Goal: Task Accomplishment & Management: Manage account settings

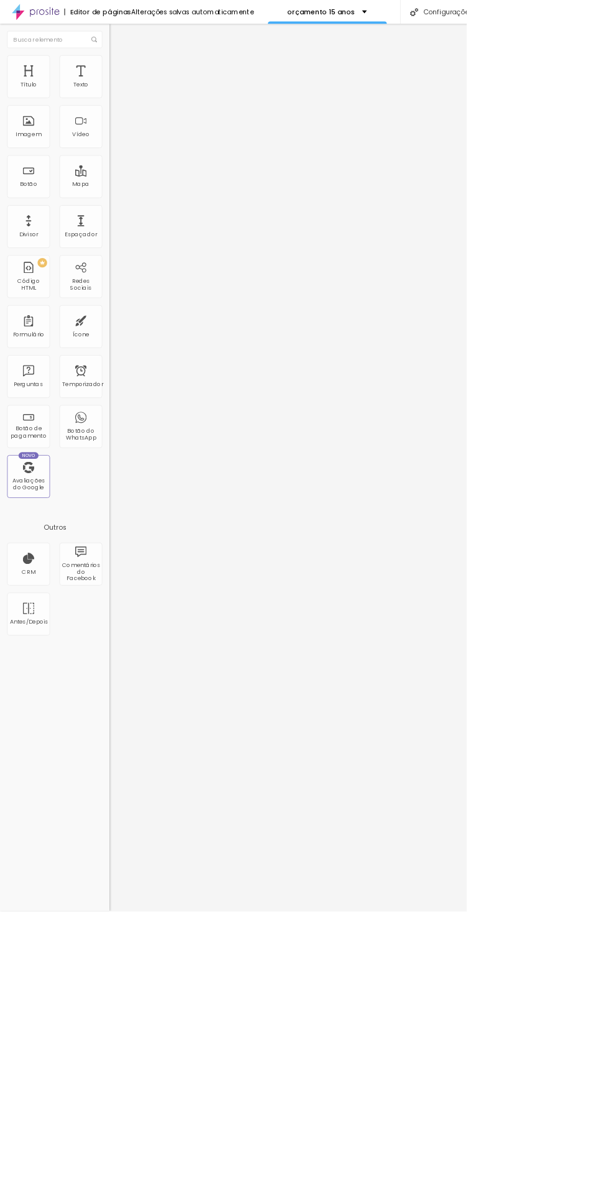
click at [458, 29] on div "orçamento 15 anos" at bounding box center [427, 15] width 155 height 31
click at [587, 15] on font "Configurações" at bounding box center [585, 15] width 65 height 12
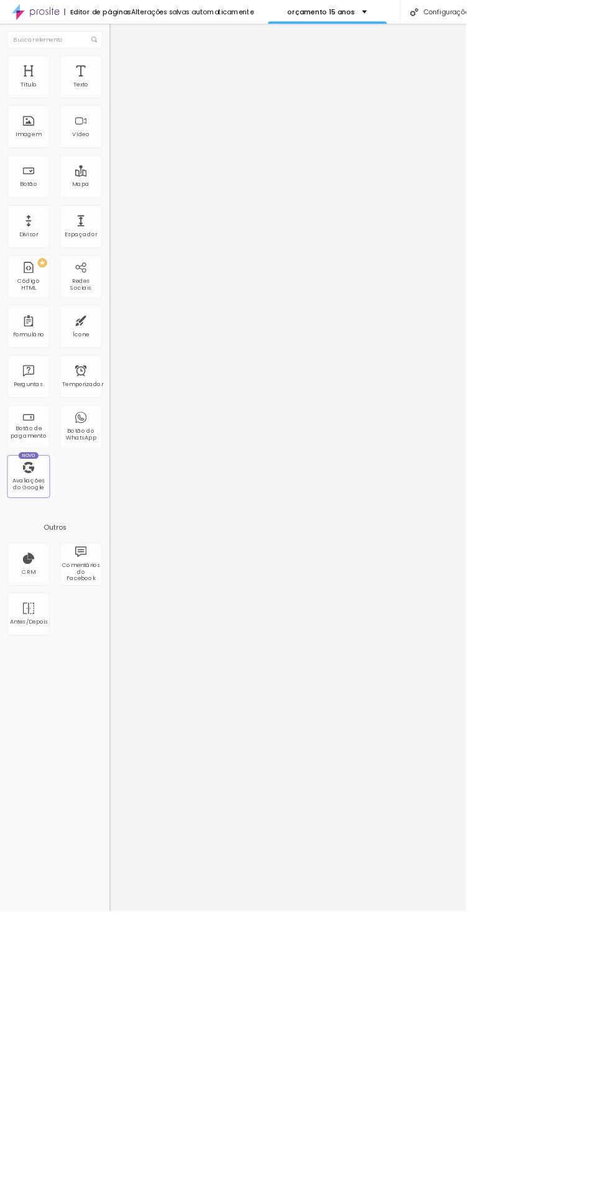
click at [526, 1189] on div at bounding box center [304, 1202] width 609 height 11
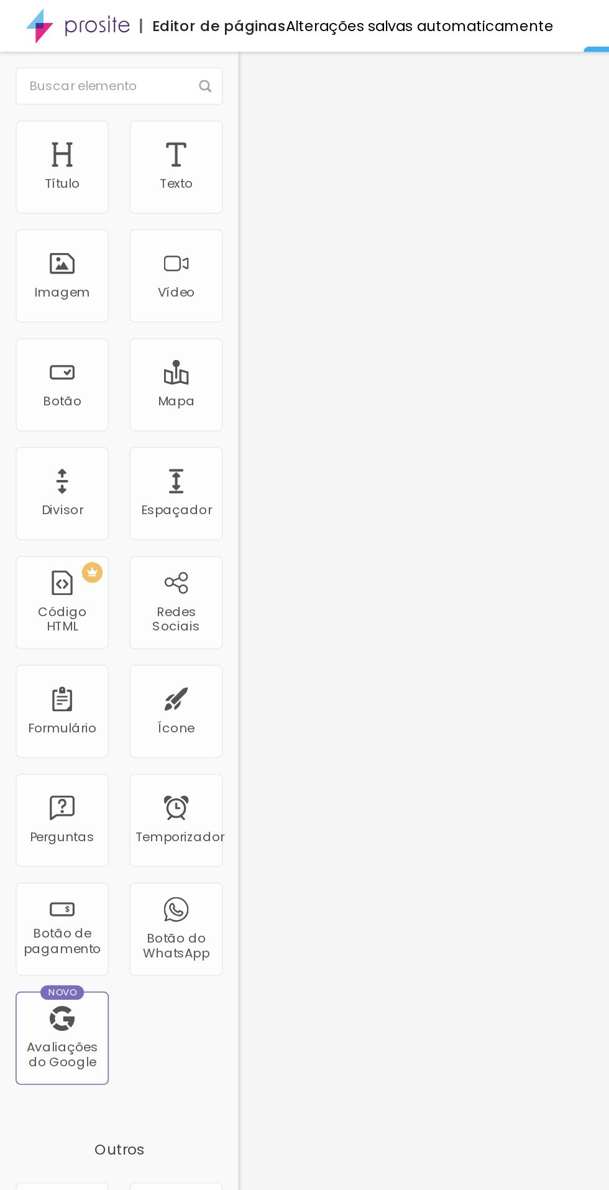
click at [143, 72] on img at bounding box center [148, 77] width 11 height 11
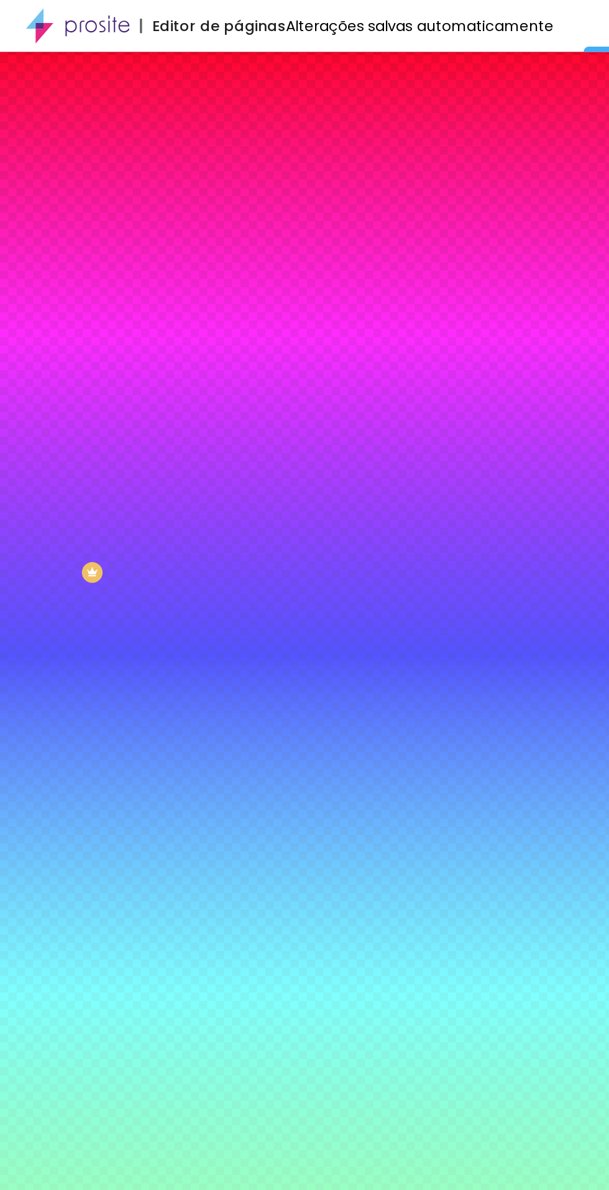
click at [143, 85] on img at bounding box center [148, 90] width 11 height 11
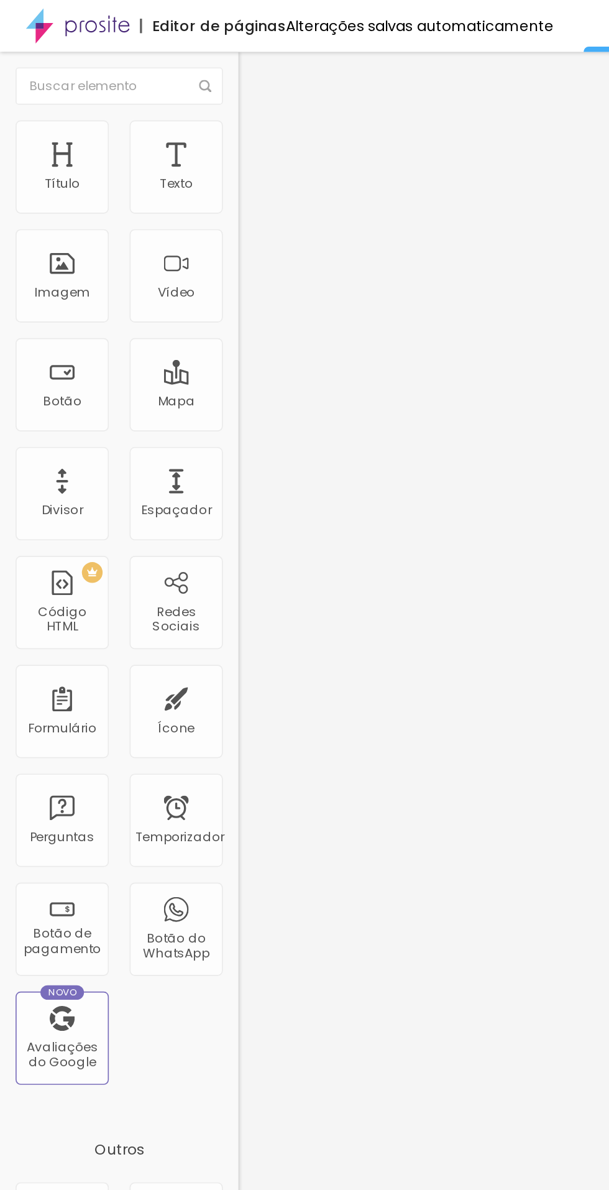
click at [143, 542] on div at bounding box center [214, 542] width 143 height 0
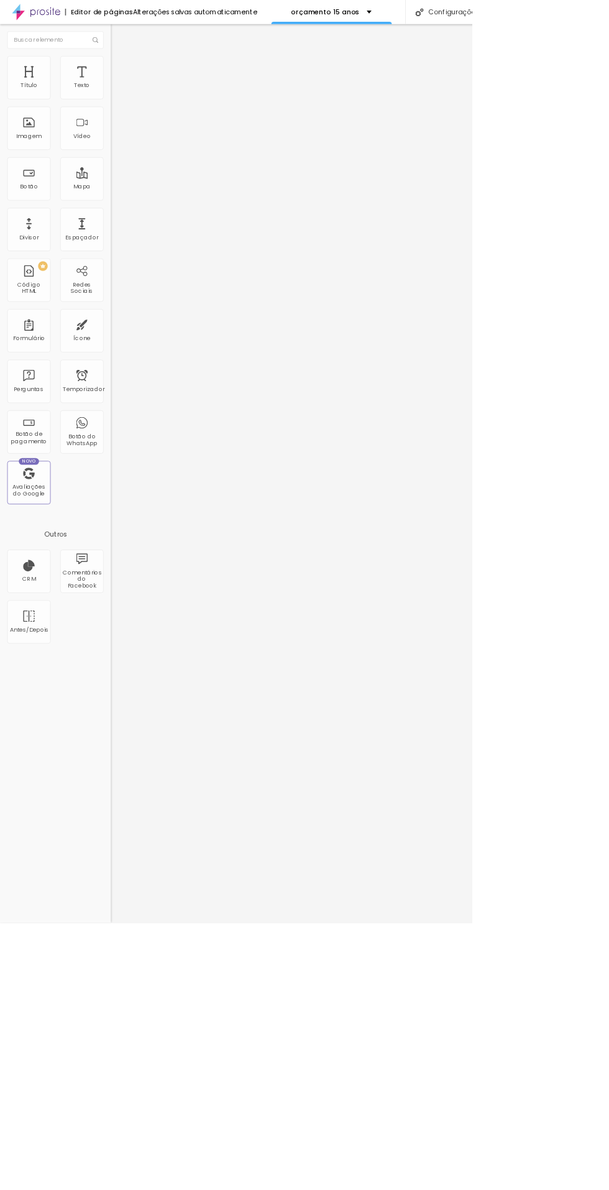
click at [143, 78] on img at bounding box center [148, 77] width 11 height 11
click at [143, 530] on div at bounding box center [214, 530] width 143 height 0
click at [110, 51] on input "text" at bounding box center [71, 51] width 124 height 22
click at [143, 85] on img at bounding box center [148, 90] width 11 height 11
click at [143, 542] on div at bounding box center [214, 542] width 143 height 0
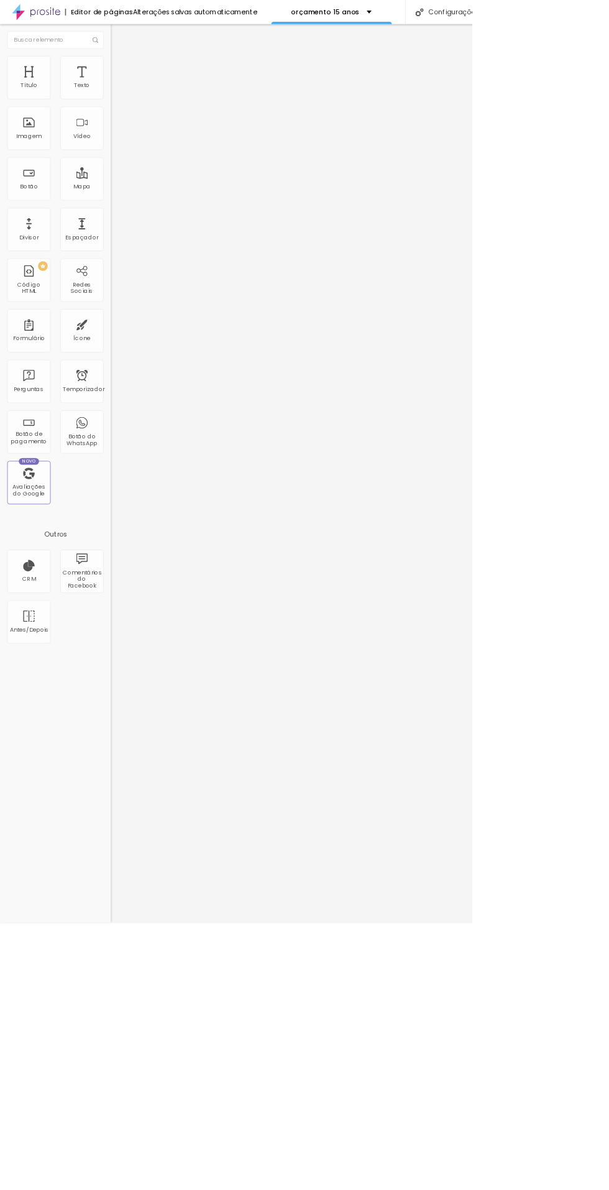
click at [143, 97] on li "Avançado" at bounding box center [214, 91] width 143 height 12
click at [143, 542] on div at bounding box center [214, 542] width 143 height 0
click at [589, 19] on font "Configurações" at bounding box center [585, 15] width 65 height 12
click at [535, 1189] on div at bounding box center [304, 1202] width 609 height 11
click at [148, 116] on icon "button" at bounding box center [151, 111] width 7 height 7
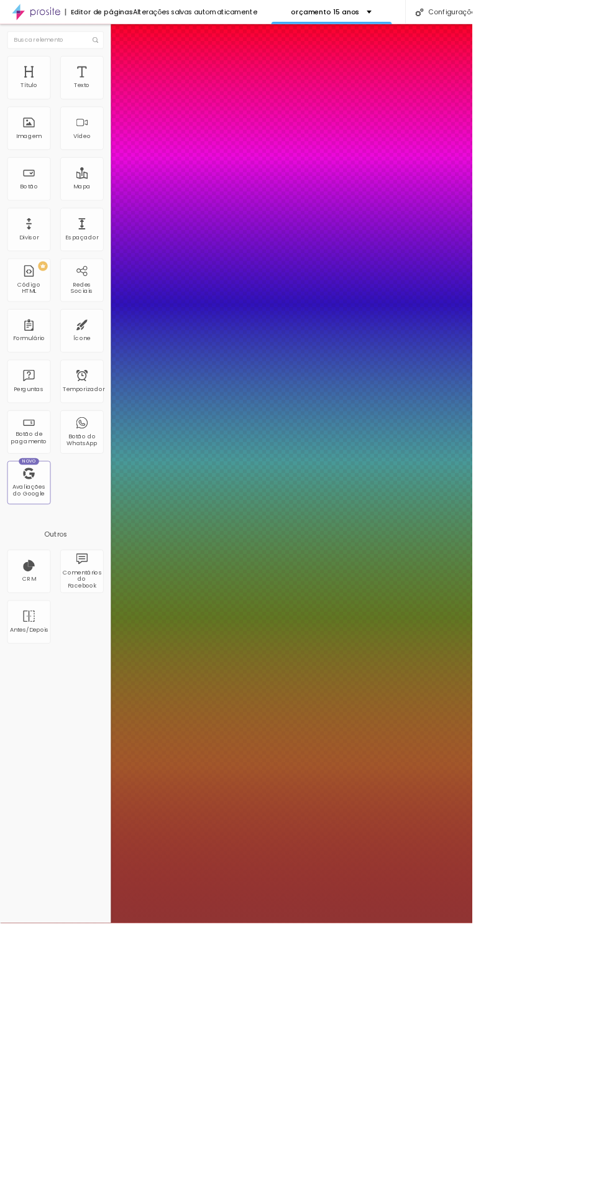
type input "1"
type input "51"
type input "1"
click at [61, 1189] on div at bounding box center [304, 1190] width 609 height 0
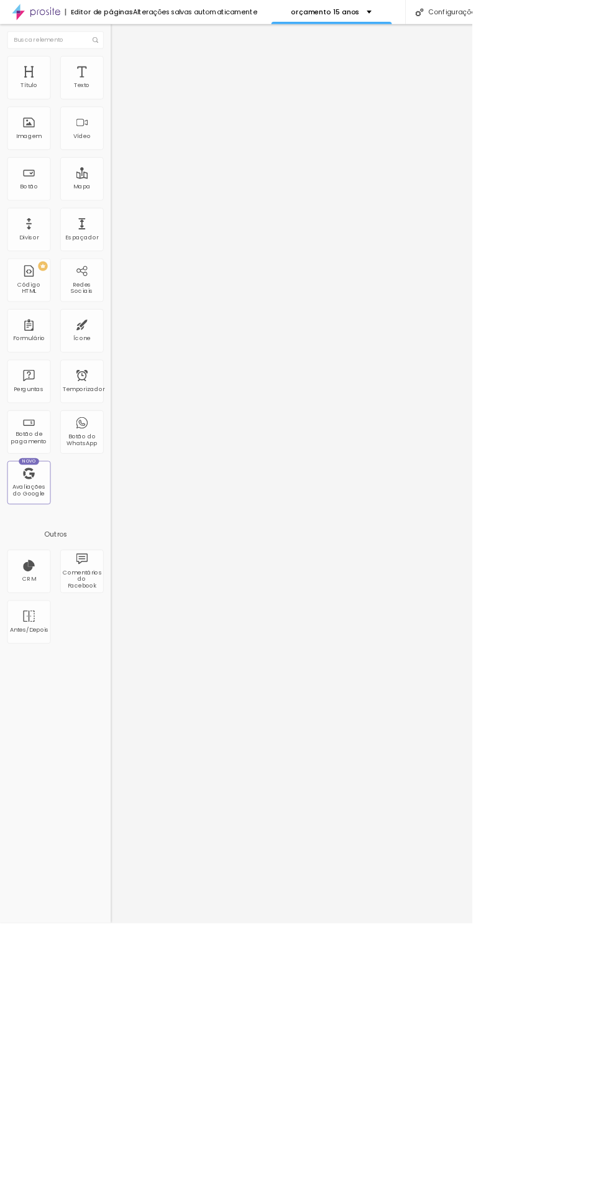
click at [143, 482] on div at bounding box center [214, 487] width 143 height 10
click at [143, 75] on img at bounding box center [148, 77] width 11 height 11
click at [143, 71] on img at bounding box center [148, 65] width 11 height 11
click at [154, 86] on font "Avançado" at bounding box center [174, 80] width 41 height 11
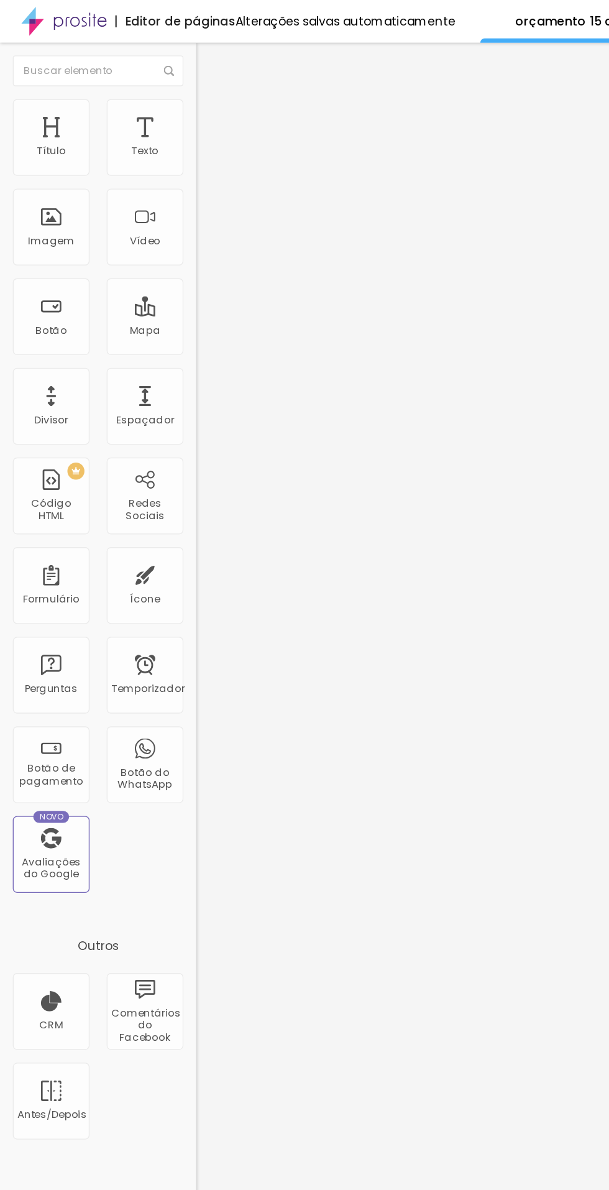
click at [143, 530] on div at bounding box center [214, 530] width 143 height 0
click at [143, 55] on button "Editar nulo" at bounding box center [214, 45] width 143 height 29
click at [153, 111] on icon "button" at bounding box center [154, 109] width 2 height 2
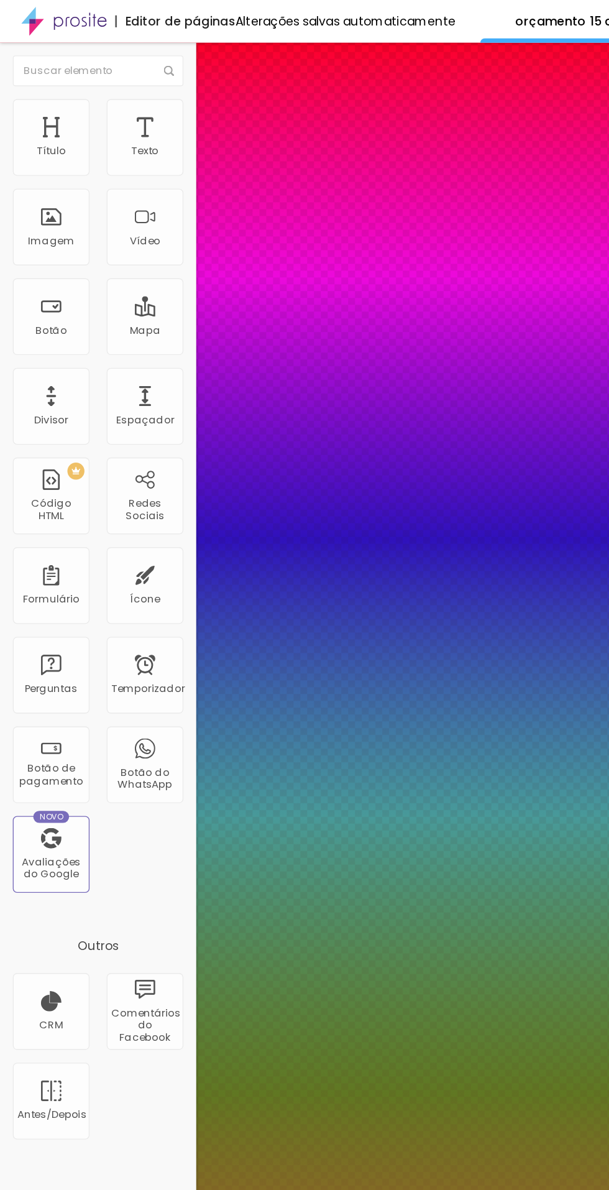
type input "1"
type input "56"
type input "1"
type input "59"
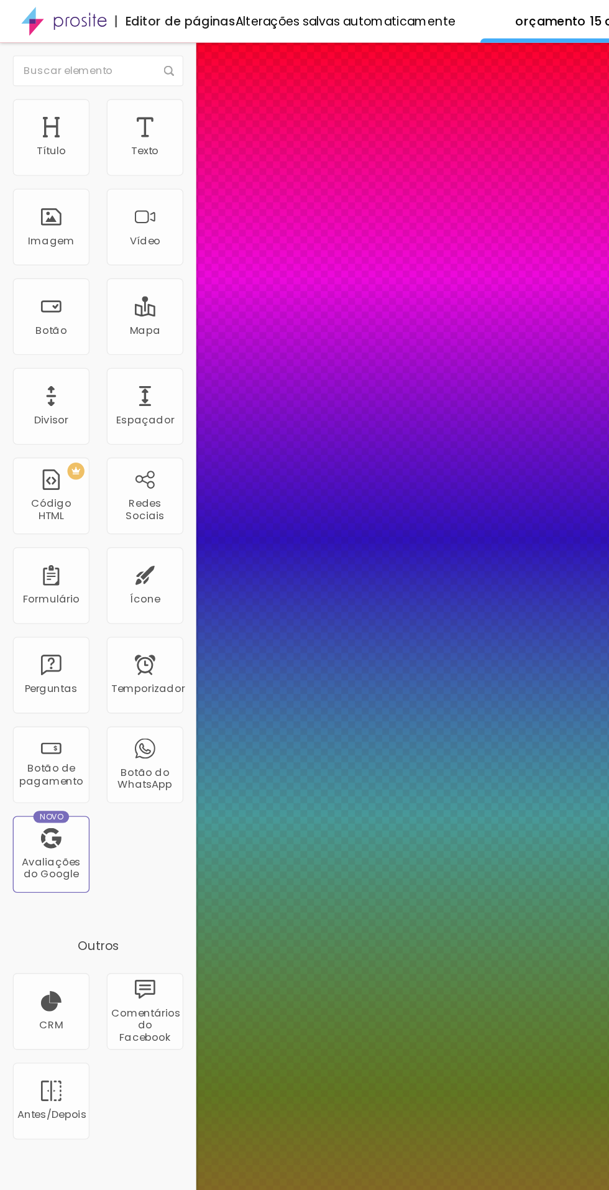
type input "59"
type input "1"
click at [44, 1189] on div at bounding box center [304, 1190] width 609 height 0
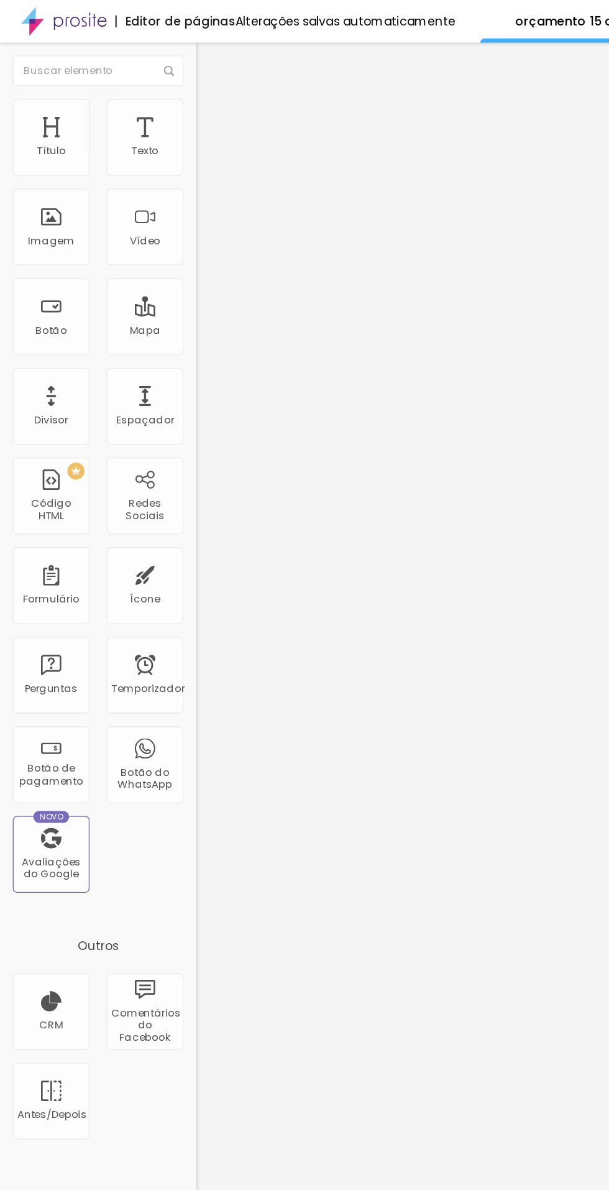
click at [143, 472] on img at bounding box center [147, 476] width 9 height 9
click at [143, 560] on div "Editar nulo Conteúdo Estilo Avançado Número do WhatsApp * (19)9385-9045 + 55 Te…" at bounding box center [214, 610] width 143 height 1159
click at [143, 157] on img at bounding box center [147, 153] width 9 height 9
click at [143, 82] on li "Estilo" at bounding box center [214, 78] width 143 height 12
type input "35"
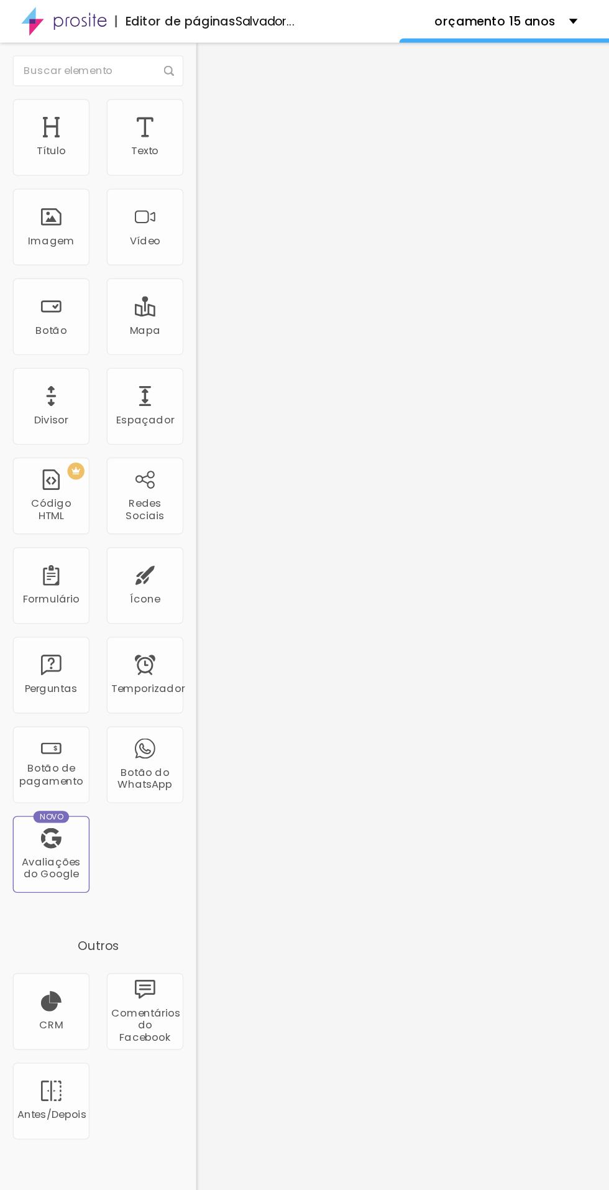
click at [143, 104] on div "Tamanho" at bounding box center [214, 100] width 143 height 7
type input "40"
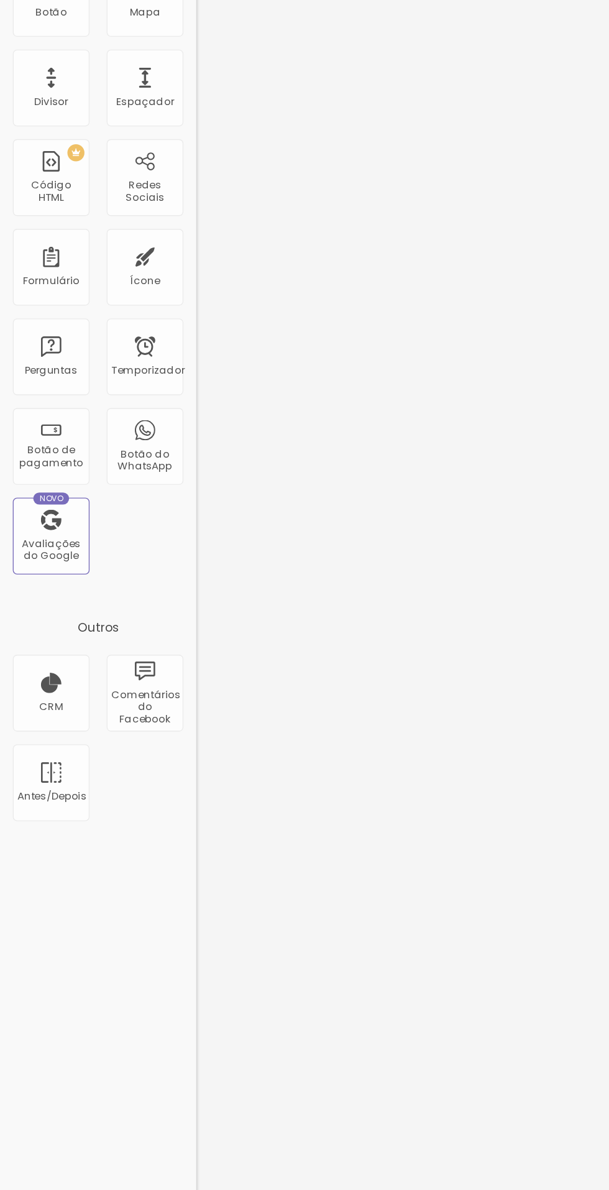
click at [143, 195] on span "Original" at bounding box center [158, 189] width 30 height 11
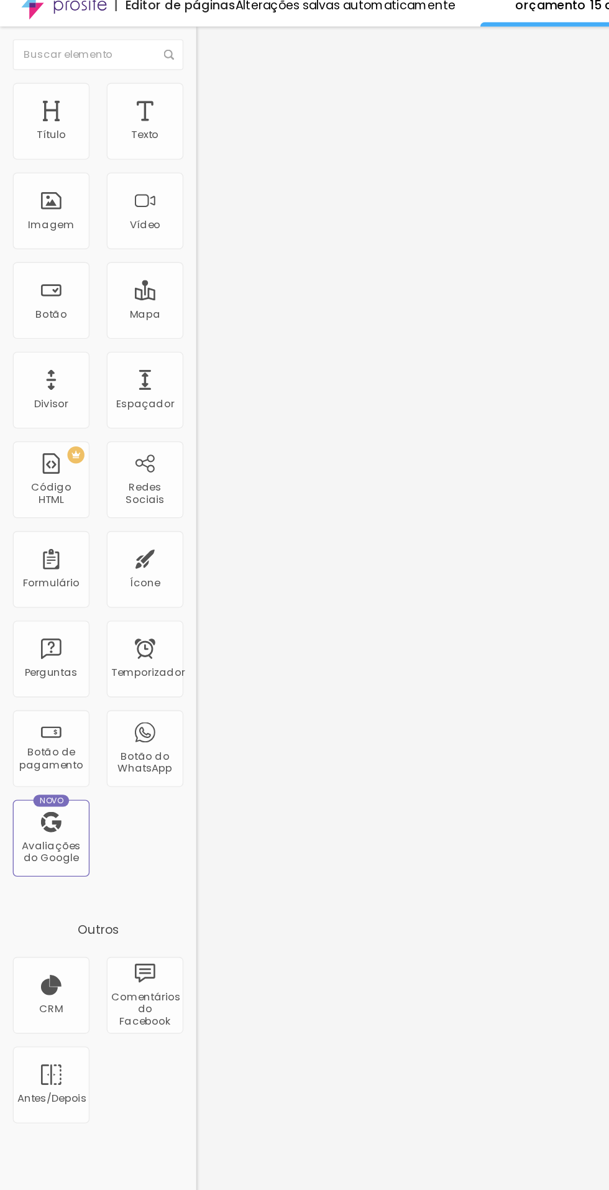
click at [143, 78] on img at bounding box center [148, 77] width 11 height 11
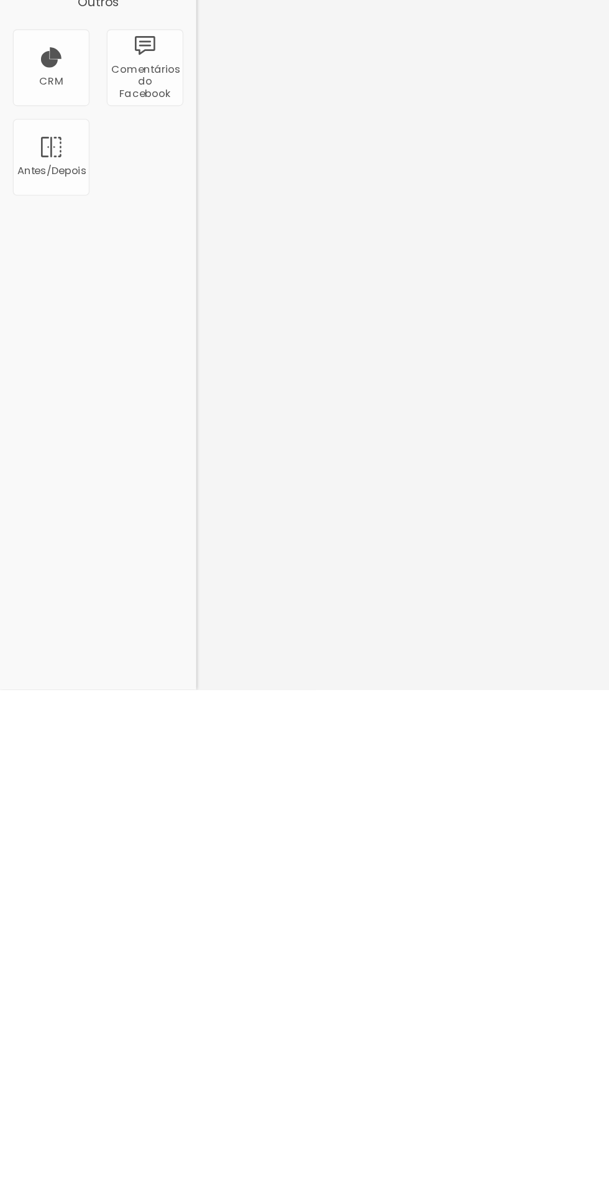
click at [143, 999] on div "Editar nulo Conteúdo Estilo Avançado Tamanho 100 px % 0 Borda arredondada Sombr…" at bounding box center [214, 610] width 143 height 1159
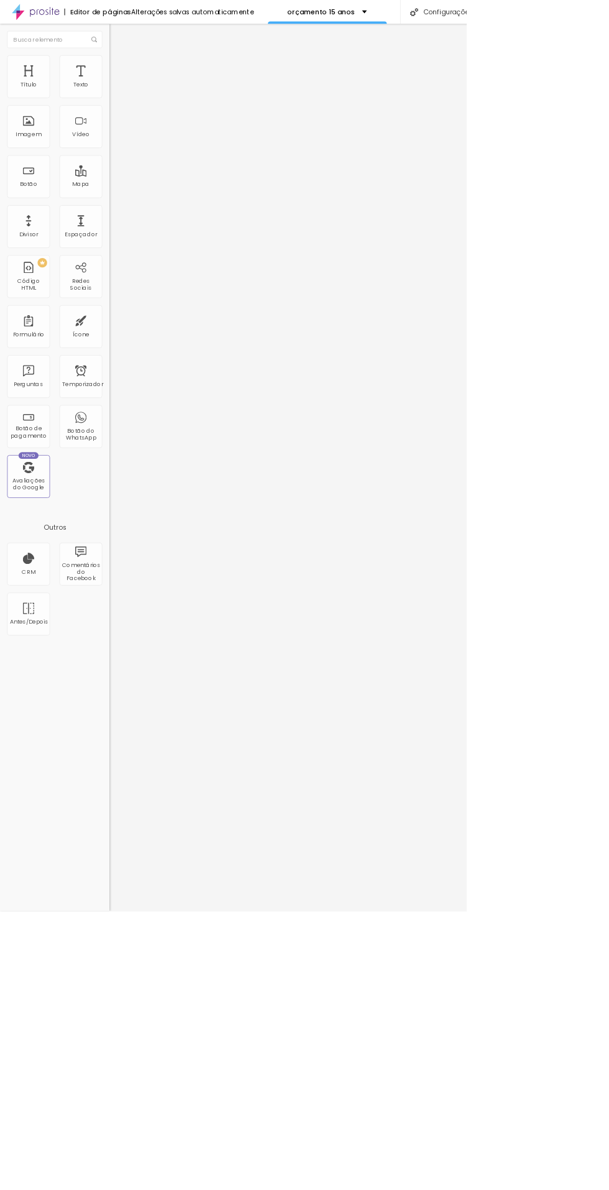
click at [154, 86] on font "Estilo" at bounding box center [163, 80] width 19 height 11
type input "50"
click at [143, 75] on img at bounding box center [148, 77] width 11 height 11
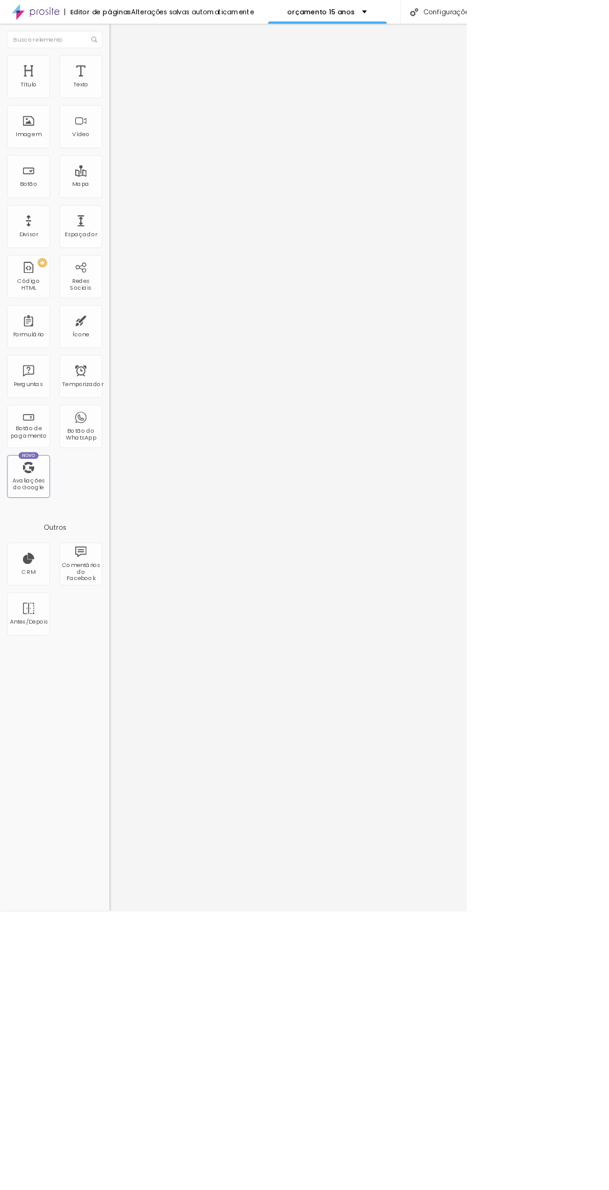
type input "60"
click at [569, 16] on font "Configurações" at bounding box center [585, 15] width 65 height 12
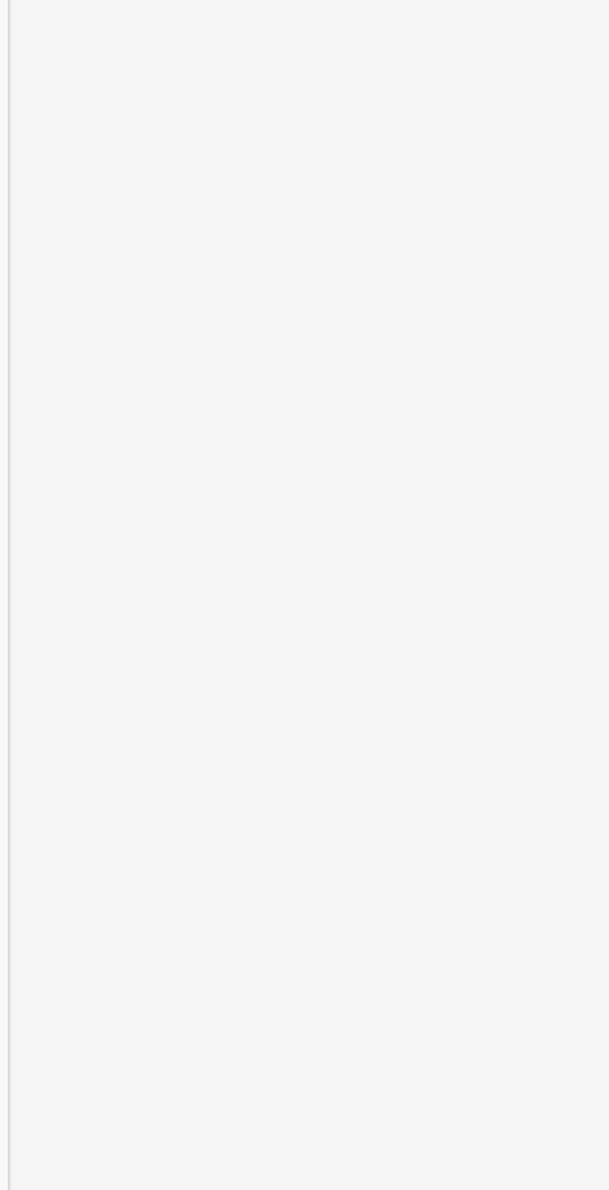
type input "Dona Borboleta Vivências Fotográficas"
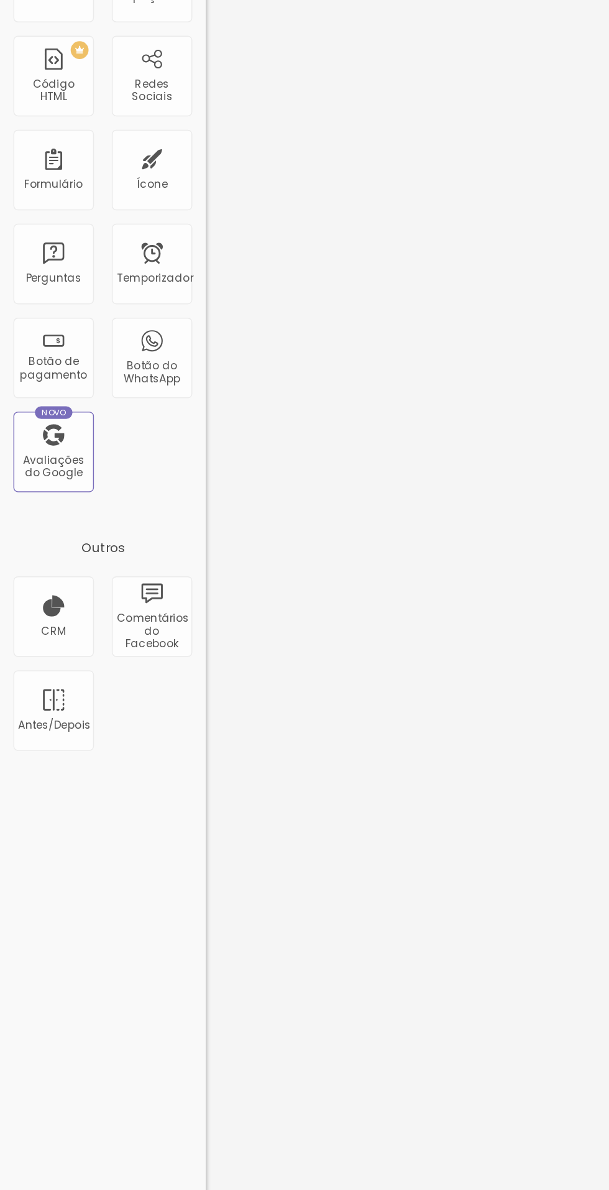
scroll to position [0, 0]
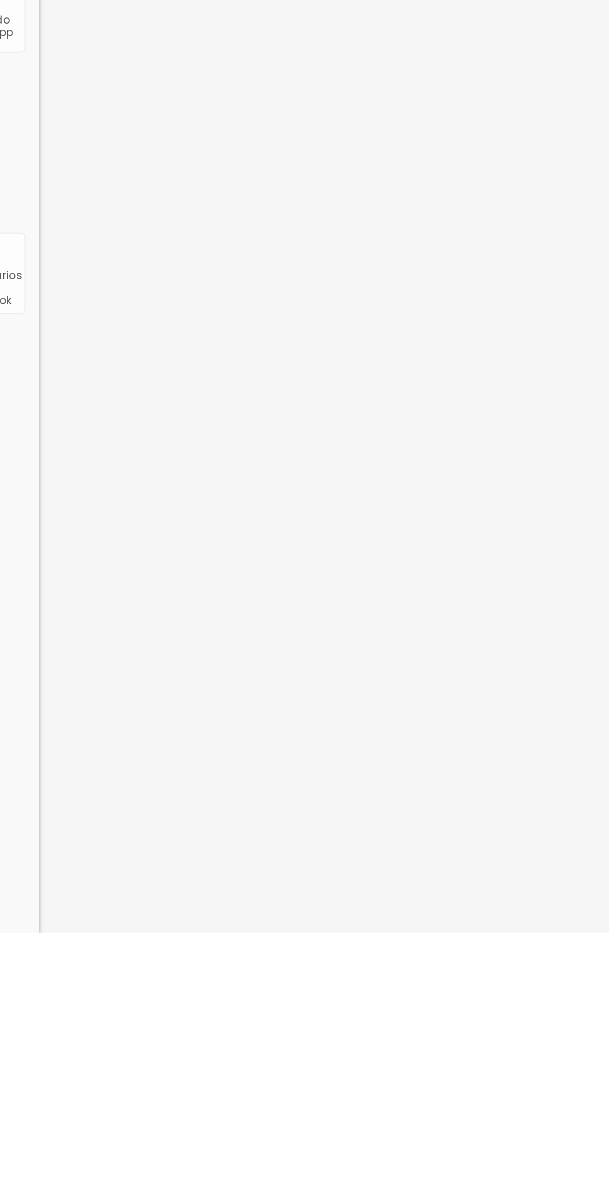
scroll to position [18, 0]
type textarea "A Dona Borboleta é uma empresa voltada para eternizar e contar as mais belas hi…"
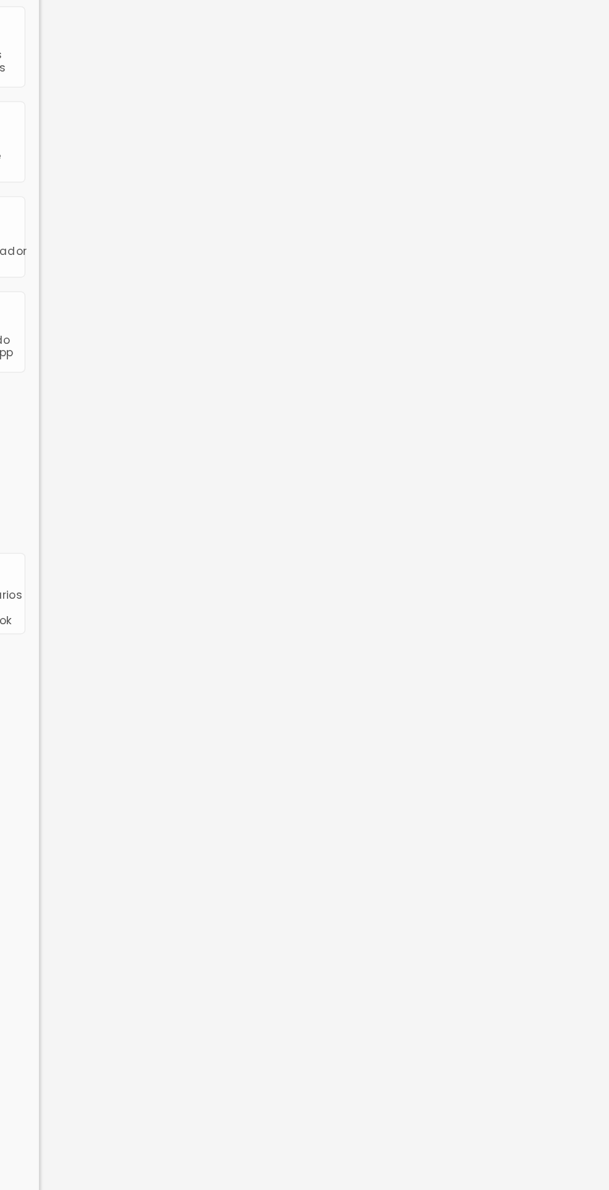
click at [521, 1189] on div at bounding box center [304, 1202] width 609 height 11
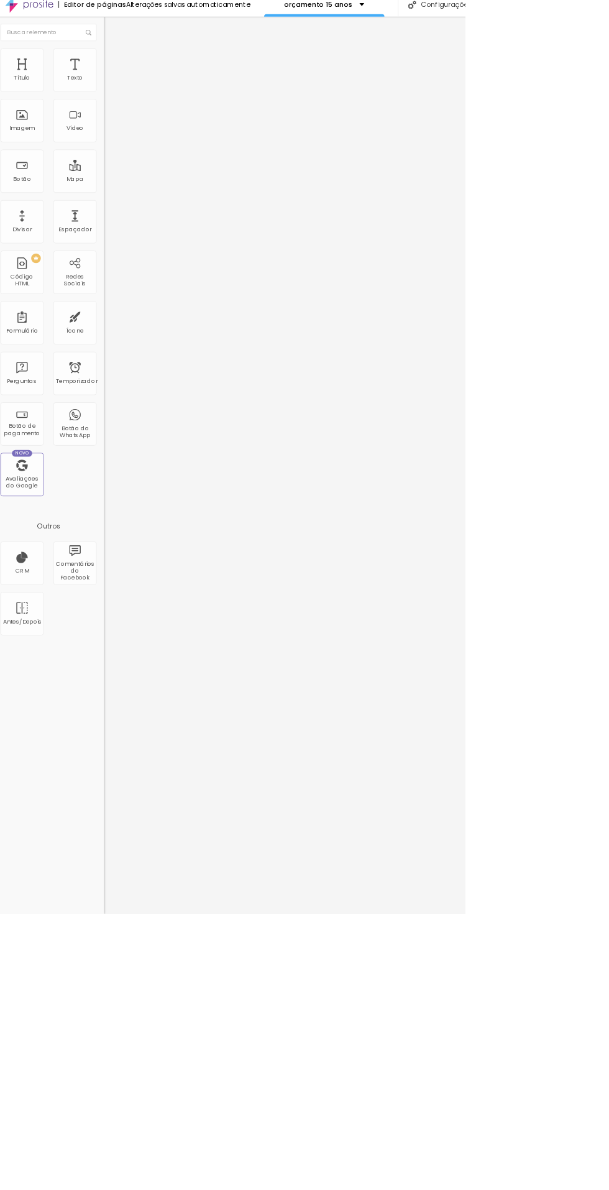
scroll to position [0, 0]
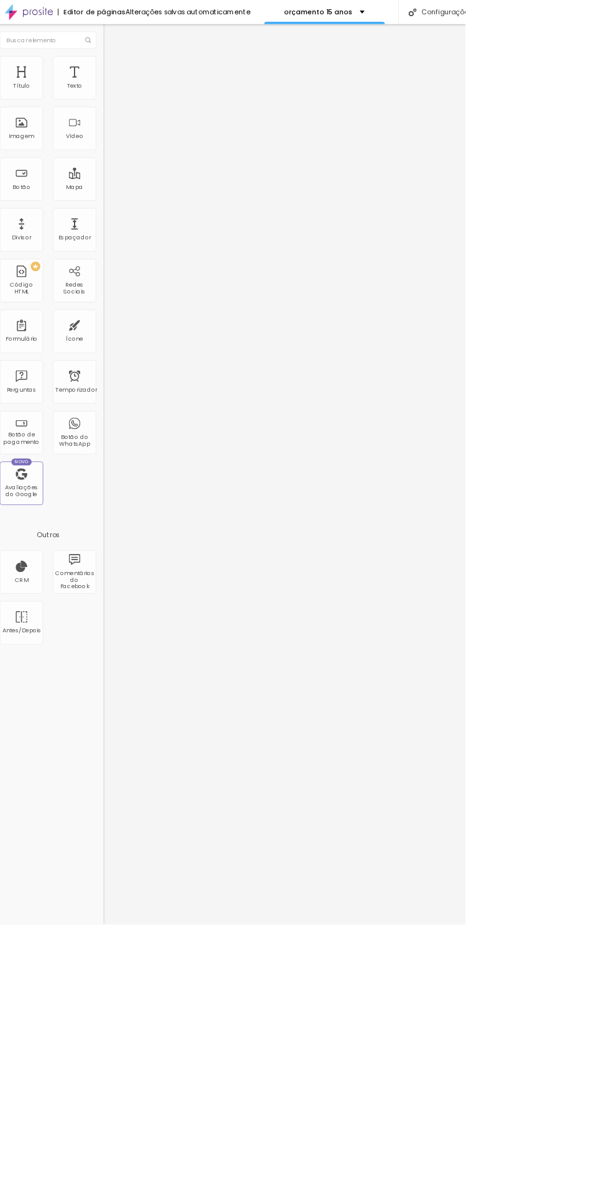
click at [143, 75] on img at bounding box center [148, 77] width 11 height 11
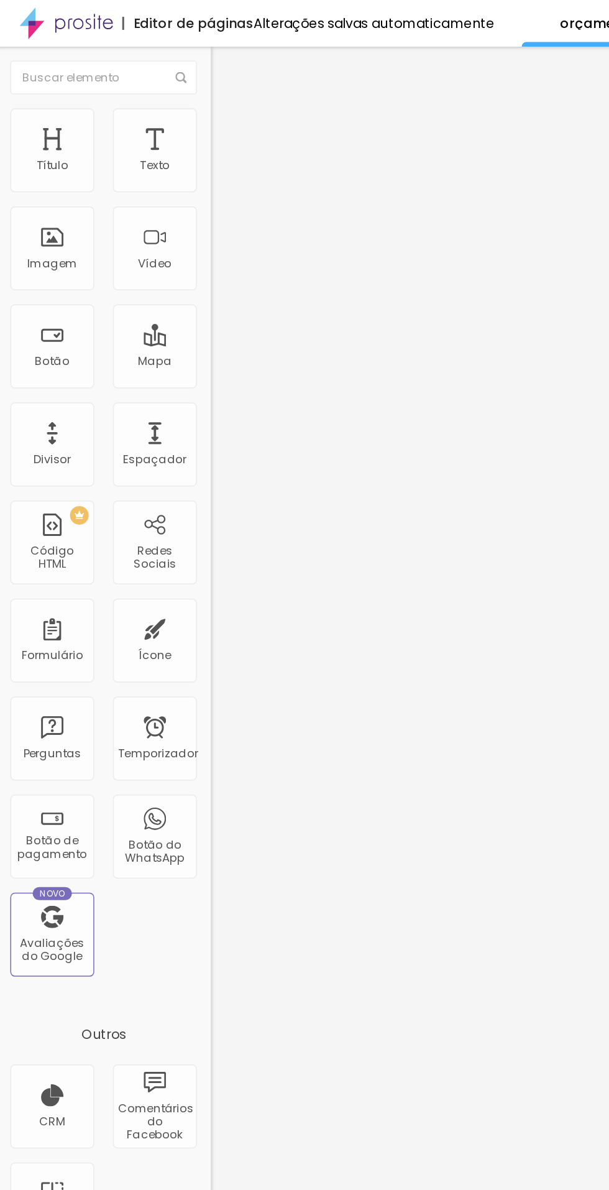
click at [143, 78] on img at bounding box center [148, 77] width 11 height 11
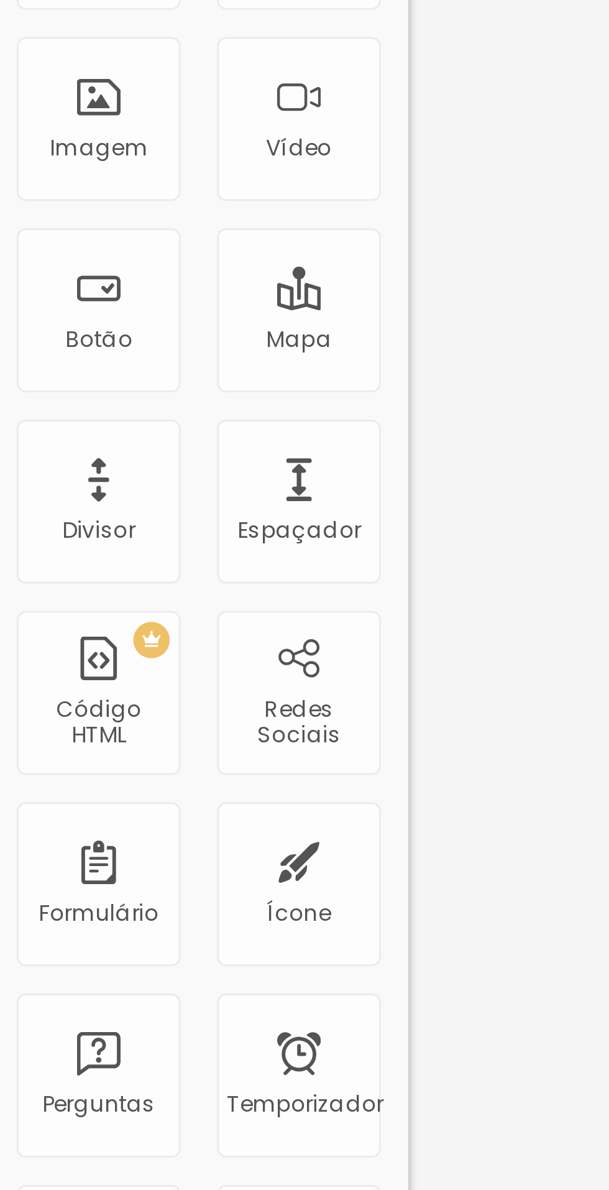
type input "96"
type input "29"
type input "56"
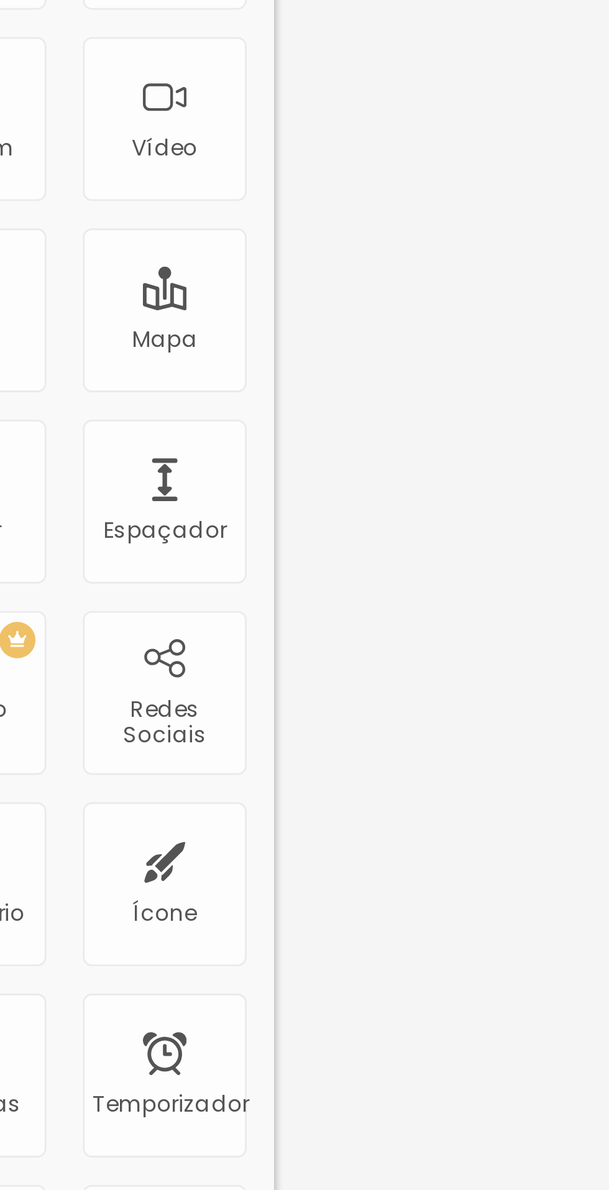
type input "56"
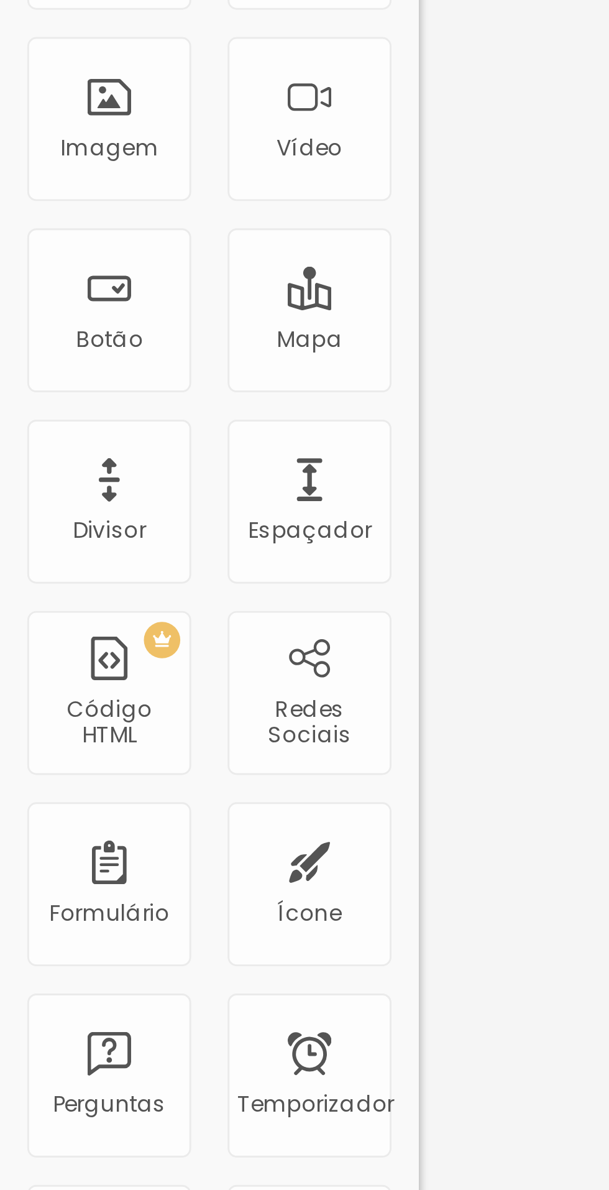
type input "45"
type input "0"
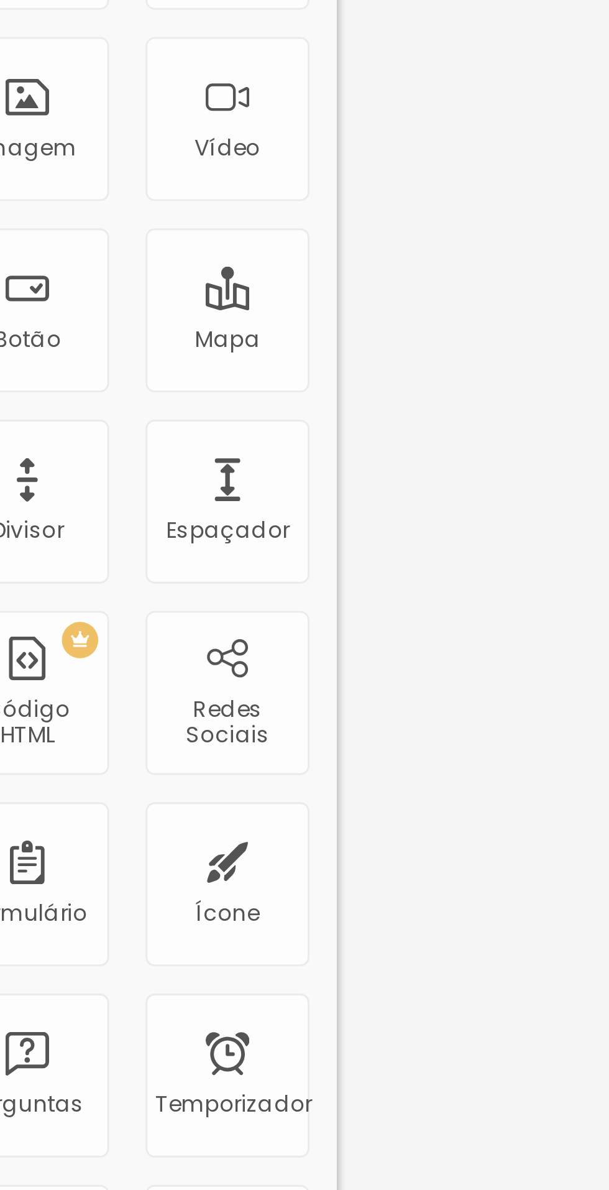
type input "30"
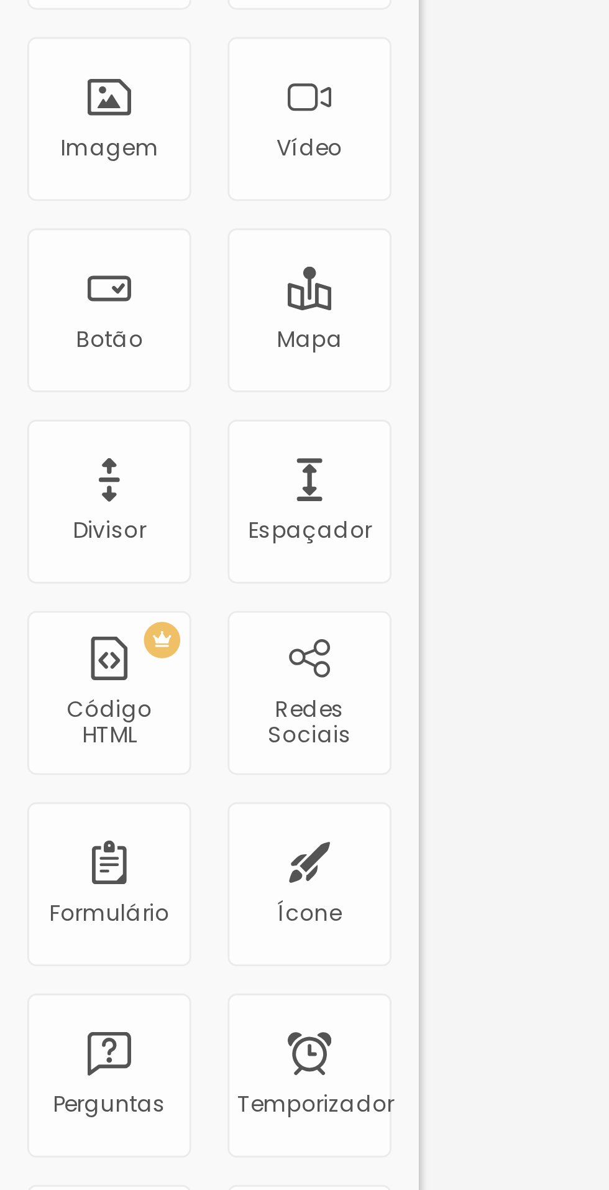
type input "14"
type input "0"
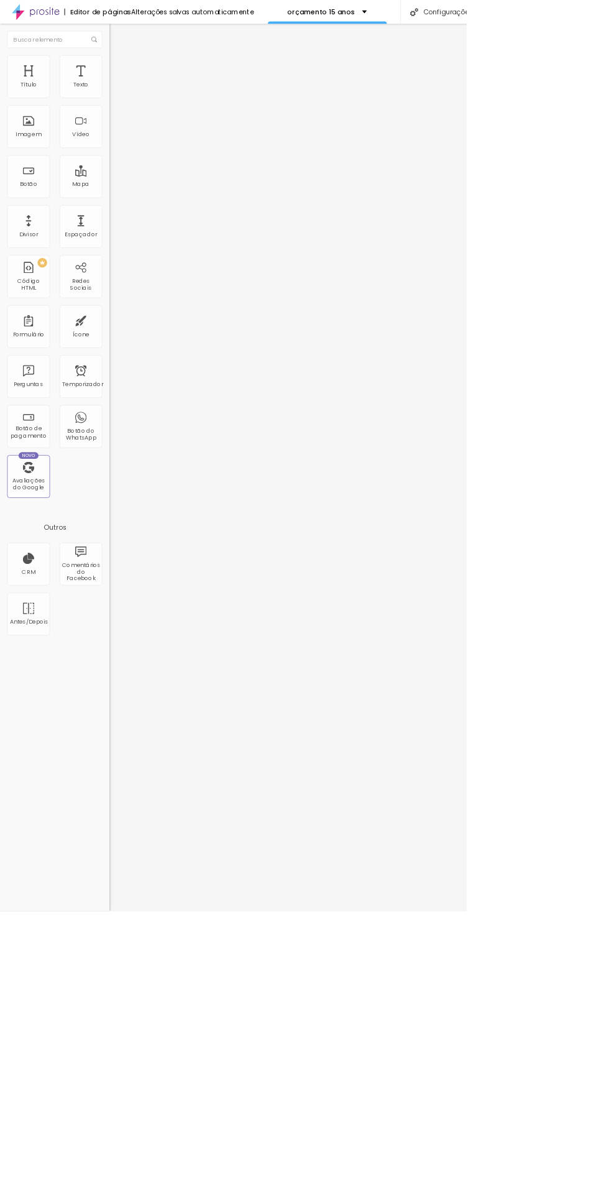
click at [583, 10] on font "Configurações" at bounding box center [585, 15] width 65 height 12
click at [537, 1189] on div at bounding box center [304, 1202] width 609 height 11
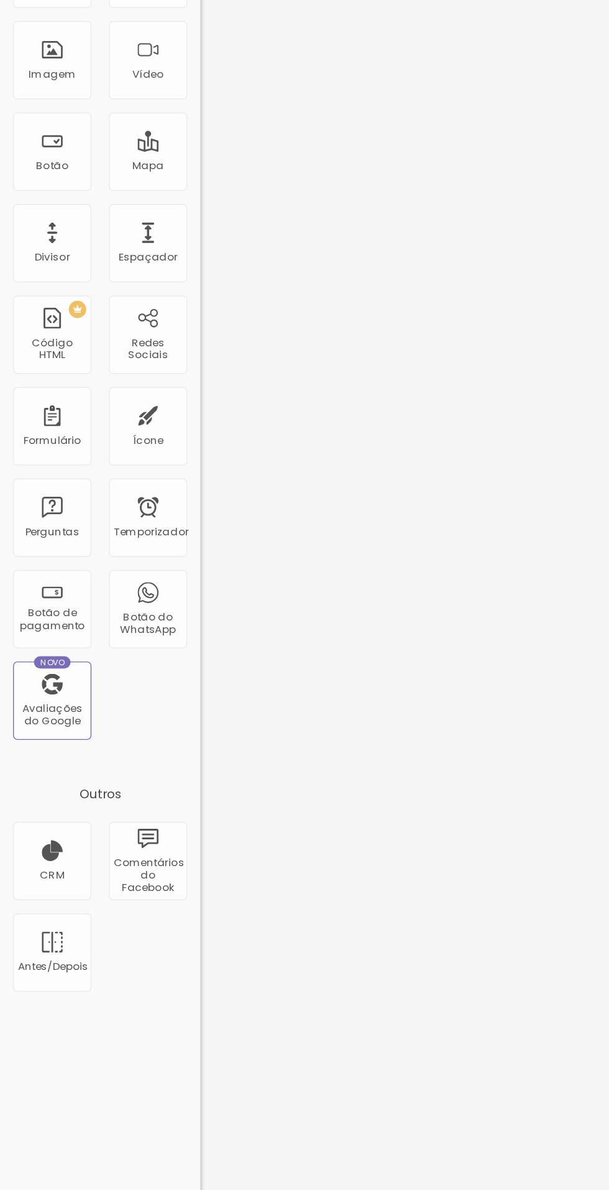
click at [143, 278] on font "Abrir em uma nova aba" at bounding box center [182, 272] width 78 height 9
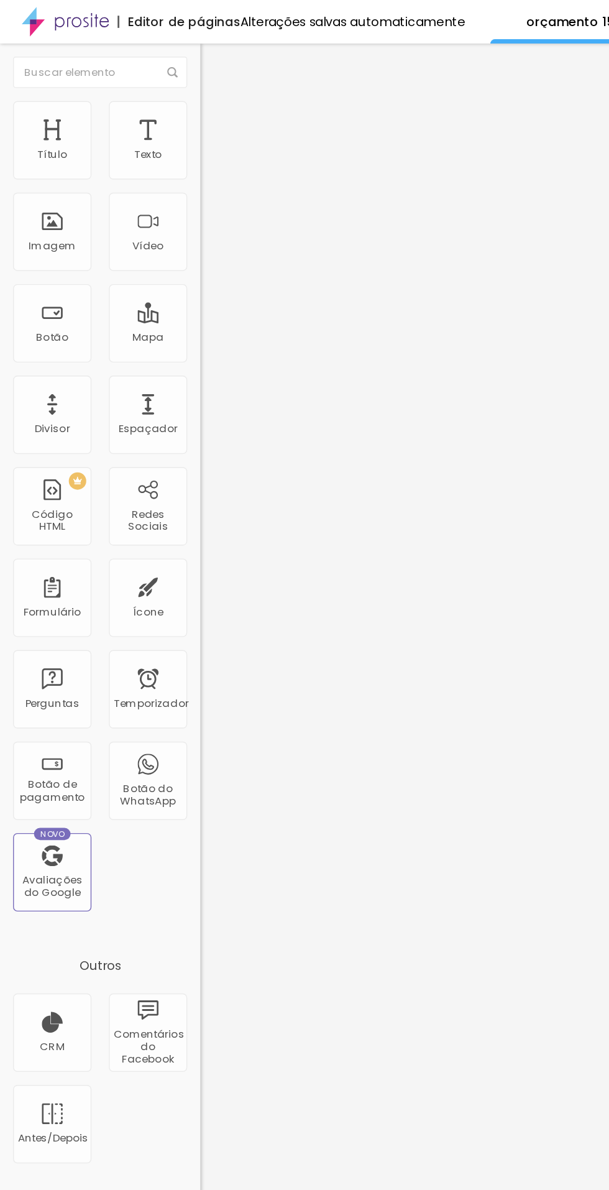
click at [154, 88] on font "Avançado" at bounding box center [174, 93] width 41 height 11
click at [143, 78] on img at bounding box center [148, 77] width 11 height 11
click at [143, 72] on li "Conteúdo" at bounding box center [214, 66] width 143 height 12
